Goal: Browse casually

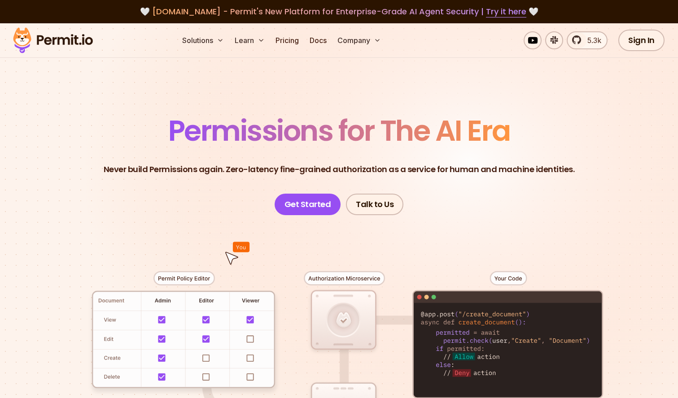
click at [508, 179] on header "Permissions for The AI Era Never build Permissions again. Zero-latency fine-gra…" at bounding box center [339, 166] width 628 height 99
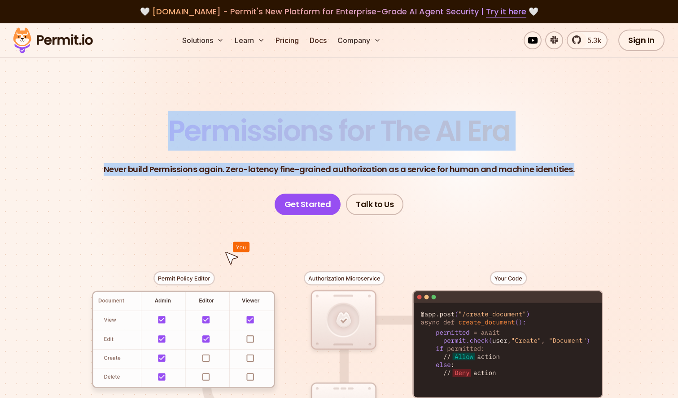
click at [508, 179] on header "Permissions for The AI Era Never build Permissions again. Zero-latency fine-gra…" at bounding box center [339, 166] width 628 height 99
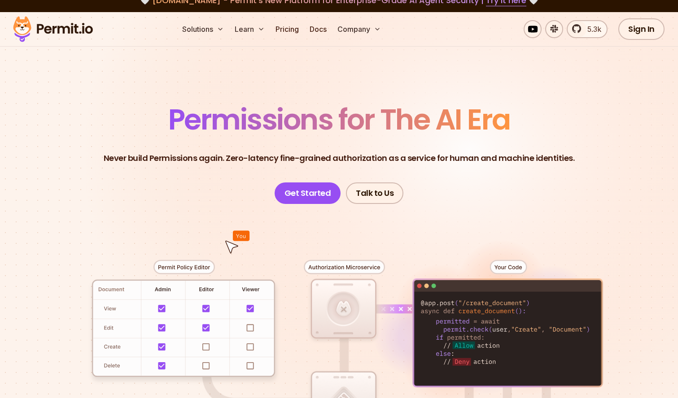
scroll to position [9, 0]
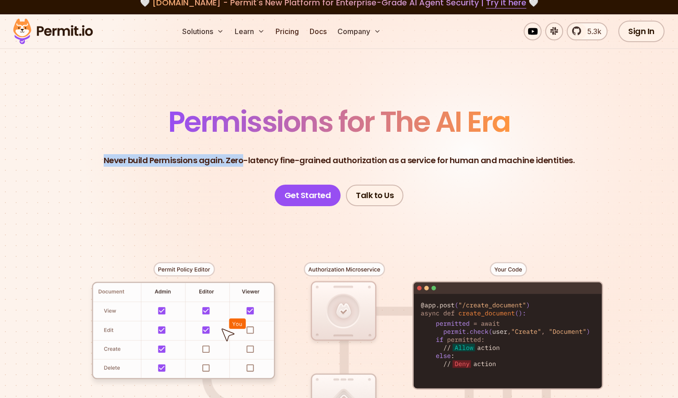
drag, startPoint x: 103, startPoint y: 163, endPoint x: 244, endPoint y: 165, distance: 140.4
click at [244, 165] on header "Permissions for The AI Era Never build Permissions again. Zero-latency fine-gra…" at bounding box center [339, 157] width 628 height 99
click at [240, 163] on p "Never build Permissions again. Zero-latency fine-grained authorization as a ser…" at bounding box center [339, 160] width 471 height 13
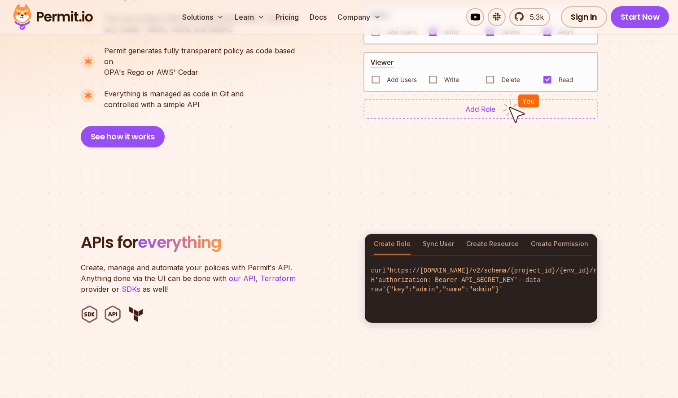
scroll to position [772, 0]
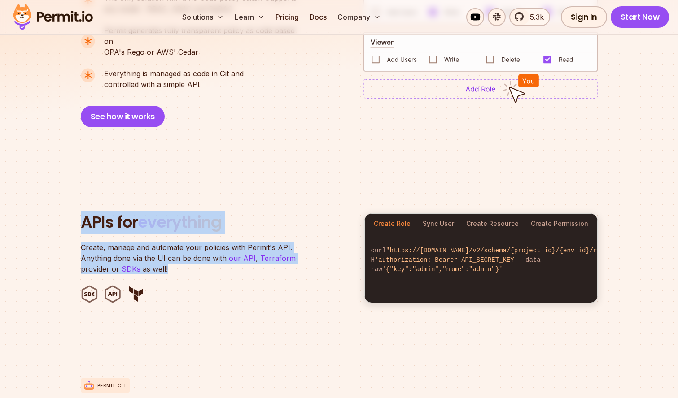
drag, startPoint x: 86, startPoint y: 208, endPoint x: 239, endPoint y: 265, distance: 163.4
click at [239, 265] on header "APIs for everything Create, manage and automate your policies with Permit's API…" at bounding box center [217, 259] width 273 height 90
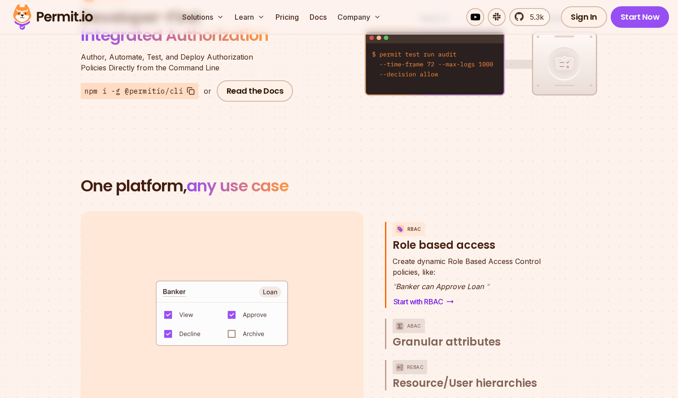
scroll to position [1165, 0]
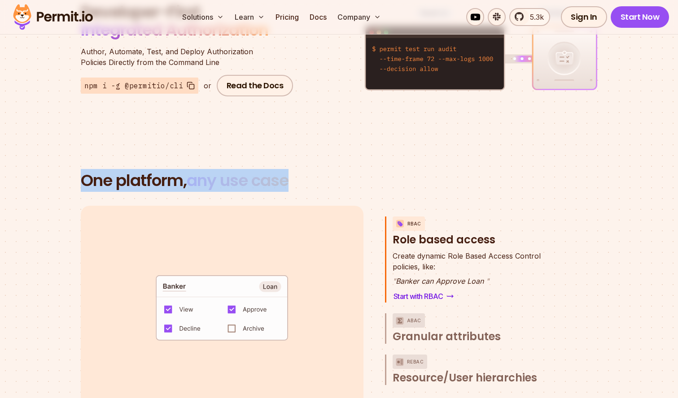
drag, startPoint x: 72, startPoint y: 175, endPoint x: 360, endPoint y: 177, distance: 288.0
click at [360, 177] on section "One platform, any use case RBAC Role based access default allow := false allow …" at bounding box center [339, 314] width 678 height 371
click at [360, 177] on h2 "One platform, any use case" at bounding box center [339, 181] width 517 height 18
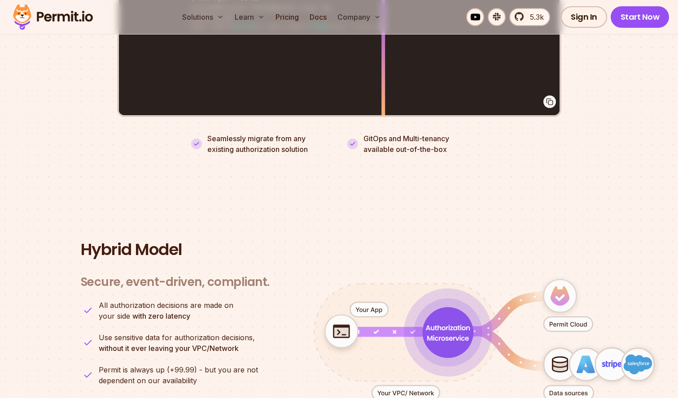
scroll to position [2112, 0]
